Goal: Transaction & Acquisition: Purchase product/service

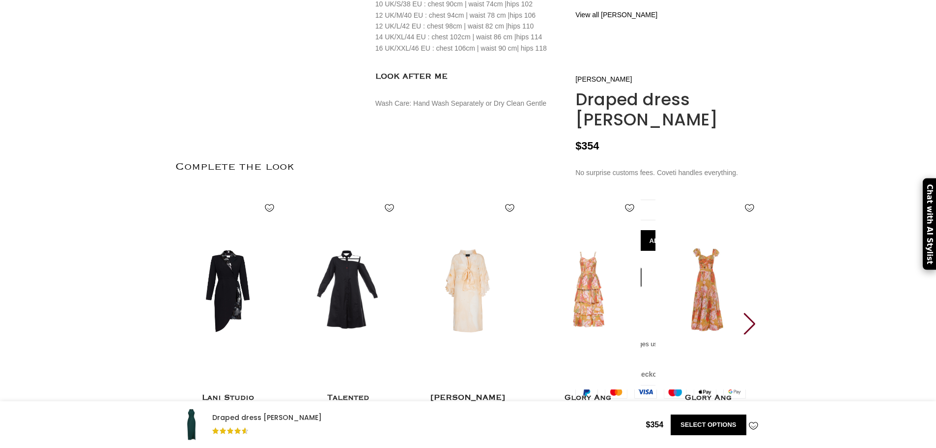
scroll to position [957, 0]
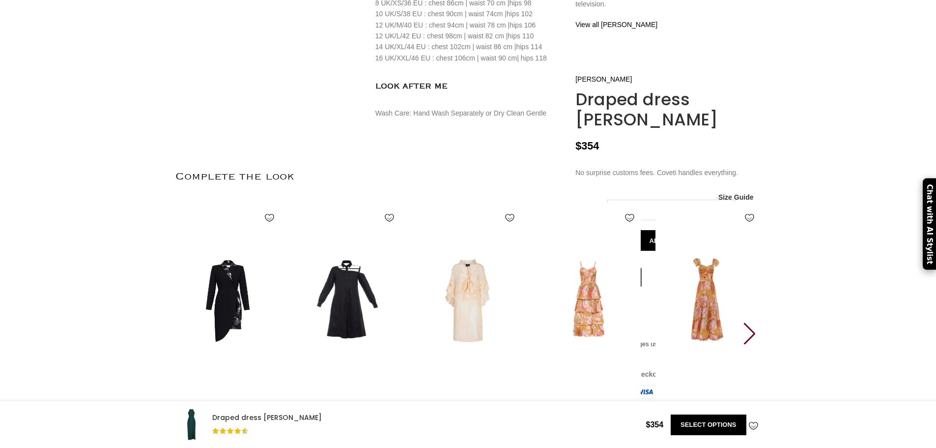
click at [676, 220] on select "Choose an option 4 UK 6 UK 8 [GEOGRAPHIC_DATA] 10 [GEOGRAPHIC_DATA] 12 [GEOGRAP…" at bounding box center [671, 210] width 128 height 21
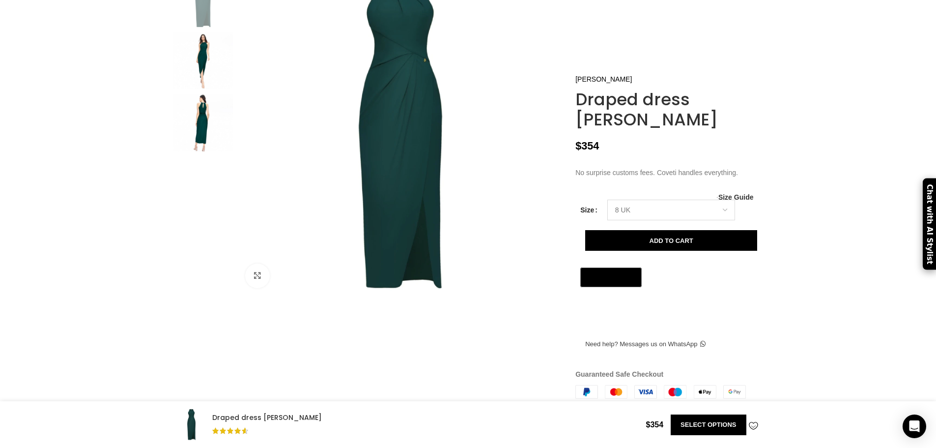
scroll to position [0, 0]
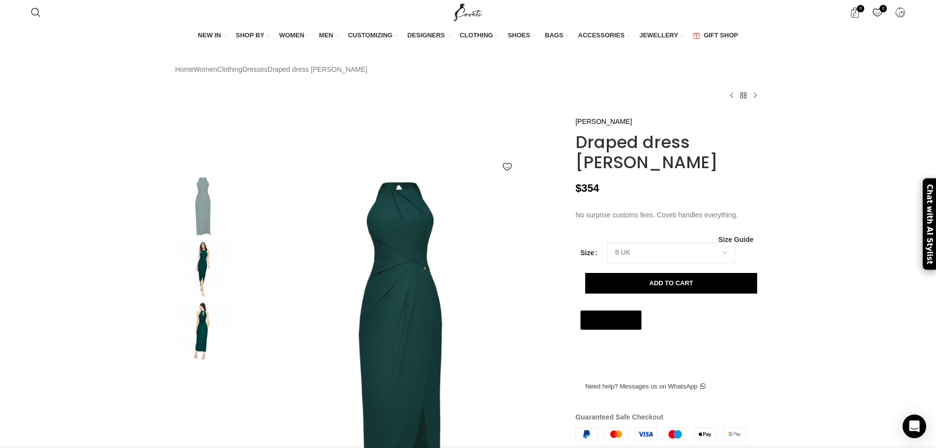
click at [672, 173] on h1 "Draped dress [PERSON_NAME]" at bounding box center [668, 152] width 185 height 40
drag, startPoint x: 672, startPoint y: 175, endPoint x: 578, endPoint y: 142, distance: 99.9
click at [578, 142] on div "[PERSON_NAME] Draped dress [PERSON_NAME] $ 354 No surprise customs fees. Coveti…" at bounding box center [668, 434] width 185 height 636
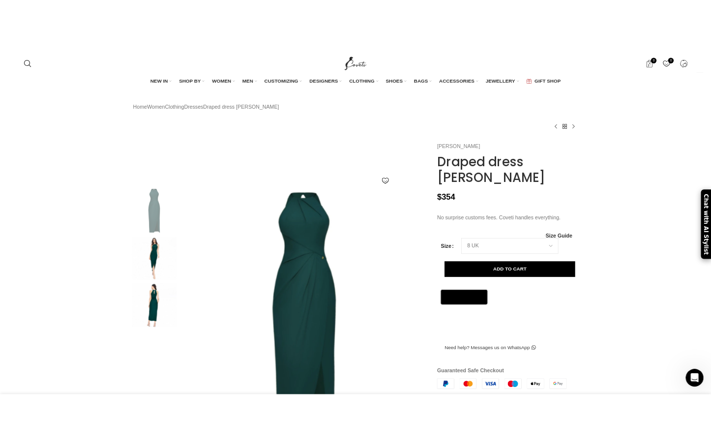
scroll to position [0, 311]
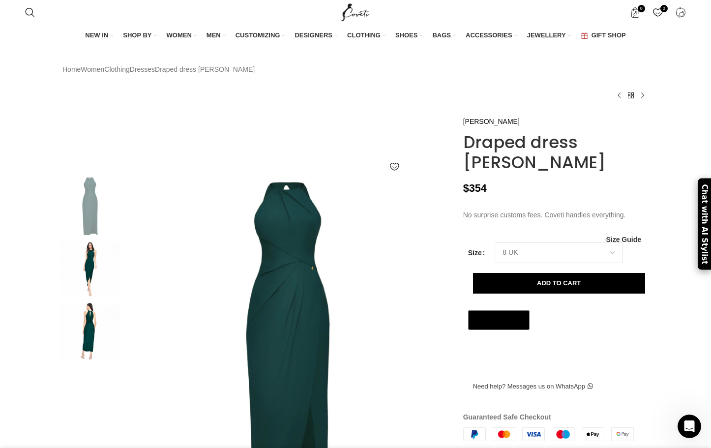
scroll to position [0, 931]
